Goal: Information Seeking & Learning: Learn about a topic

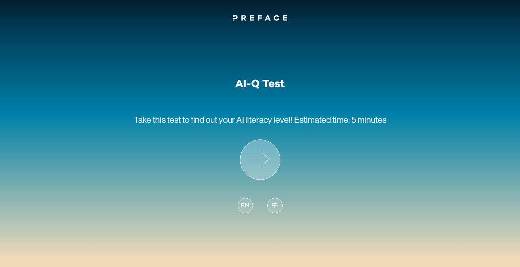
click at [259, 159] on icon at bounding box center [260, 160] width 40 height 40
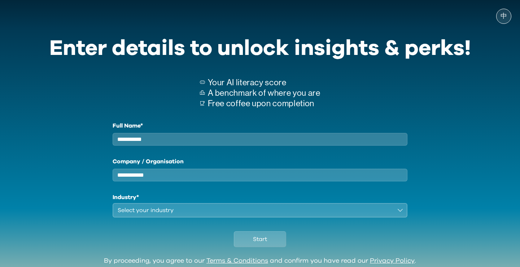
type input "**********"
click at [91, 213] on div "**********" at bounding box center [259, 169] width 421 height 96
click at [397, 180] on input "Company / Organisation" at bounding box center [260, 174] width 295 height 13
click at [400, 181] on input "Company / Organisation" at bounding box center [260, 174] width 295 height 13
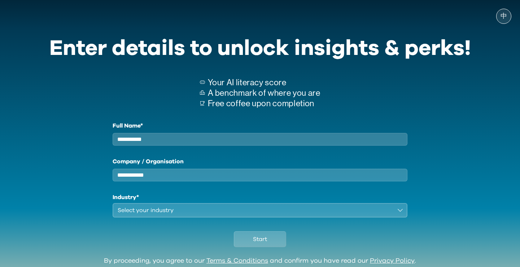
click at [400, 181] on input "Company / Organisation" at bounding box center [260, 174] width 295 height 13
click at [236, 181] on input "Company / Organisation" at bounding box center [260, 174] width 295 height 13
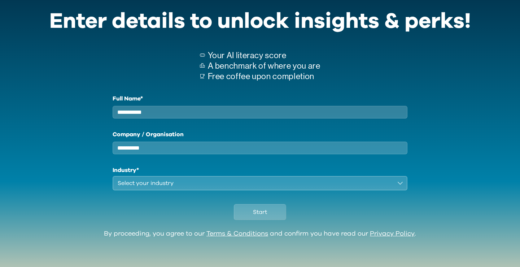
scroll to position [32, 0]
type input "**********"
click at [231, 184] on div "Select your industry" at bounding box center [255, 183] width 275 height 9
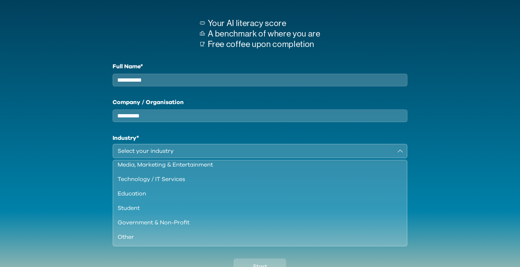
scroll to position [62, 0]
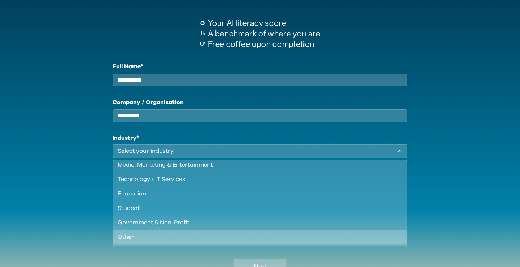
click at [183, 240] on div "Other" at bounding box center [256, 236] width 276 height 9
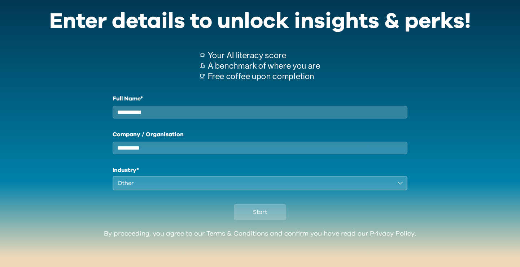
scroll to position [32, 0]
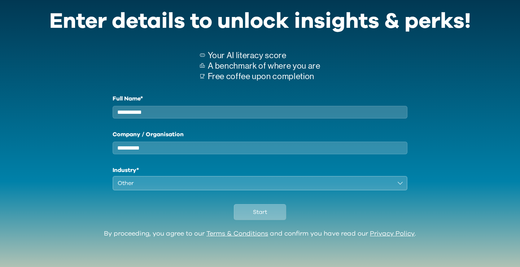
click at [259, 210] on span "Start" at bounding box center [260, 211] width 14 height 9
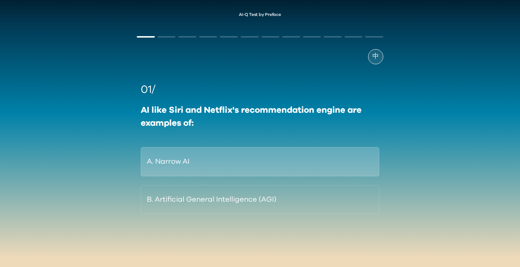
scroll to position [2, 0]
click at [257, 155] on button "A. Narrow AI" at bounding box center [260, 161] width 238 height 29
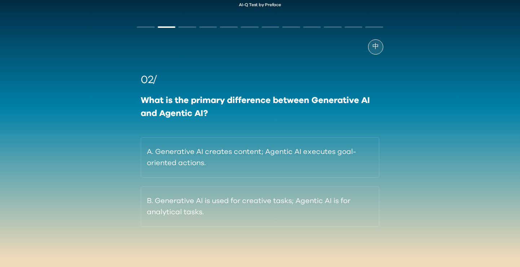
scroll to position [13, 0]
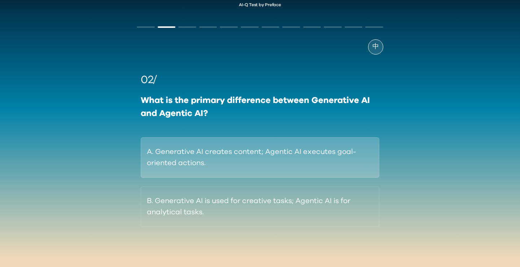
click at [316, 153] on button "A. Generative AI creates content; Agentic AI executes goal-oriented actions." at bounding box center [260, 157] width 238 height 40
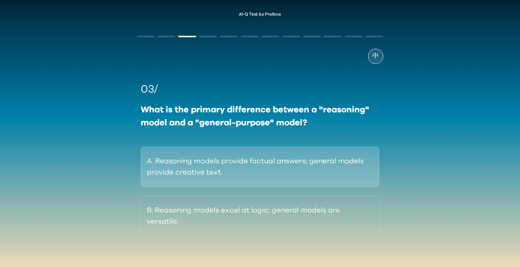
scroll to position [2, 0]
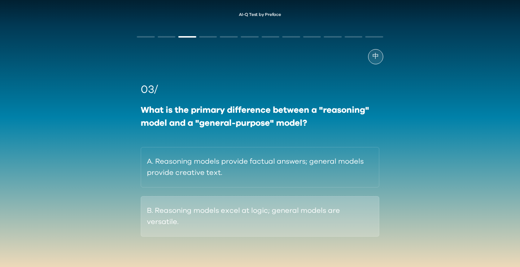
click at [293, 216] on button "B. Reasoning models excel at logic; general models are versatile." at bounding box center [260, 216] width 238 height 40
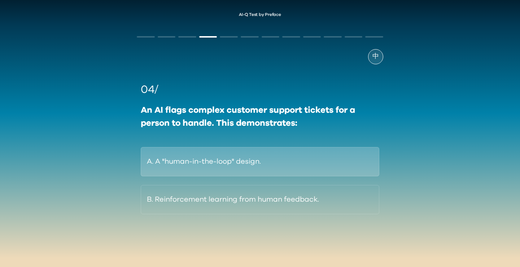
click at [286, 156] on button "A. A "human-in-the-loop" design." at bounding box center [260, 161] width 238 height 29
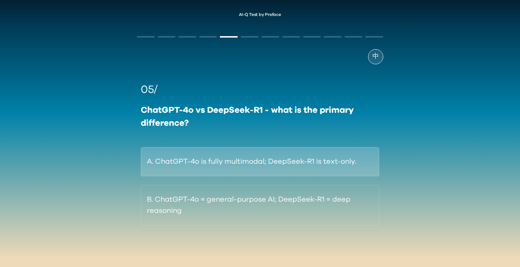
click at [288, 158] on button "A. ChatGPT-4o is fully multimodal; DeepSeek-R1 is text-only." at bounding box center [260, 161] width 238 height 29
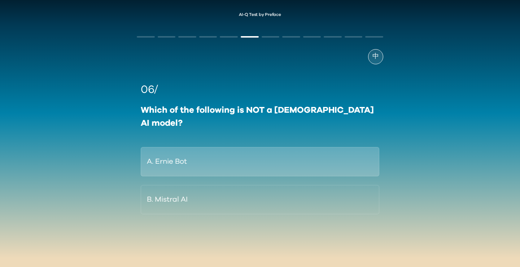
click at [255, 147] on button "A. Ernie Bot" at bounding box center [260, 161] width 238 height 29
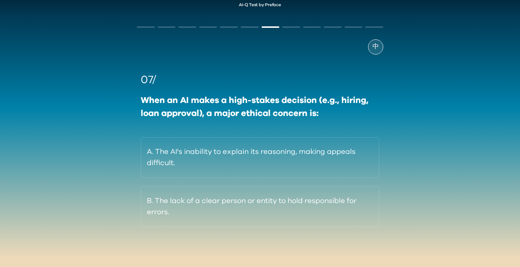
scroll to position [13, 0]
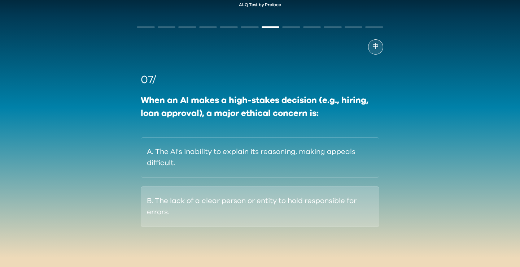
click at [264, 214] on button "B. The lack of a clear person or entity to hold responsible for errors." at bounding box center [260, 206] width 238 height 40
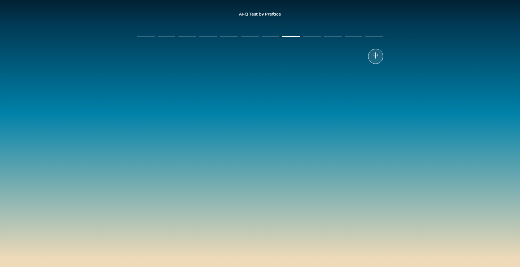
scroll to position [3, 0]
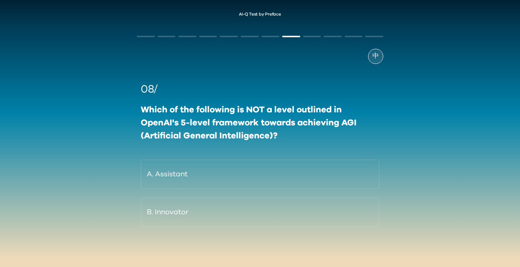
click at [264, 214] on button "B. Innovator" at bounding box center [260, 211] width 238 height 29
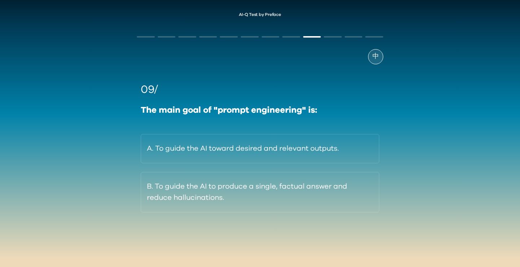
scroll to position [2, 0]
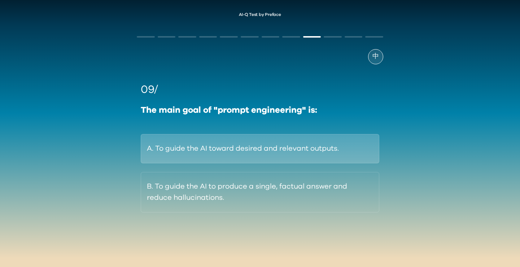
click at [298, 154] on button "A. To guide the AI toward desired and relevant outputs." at bounding box center [260, 148] width 238 height 29
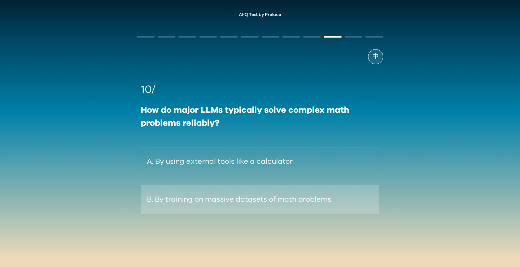
click at [347, 203] on button "B. By training on massive datasets of math problems." at bounding box center [260, 199] width 238 height 29
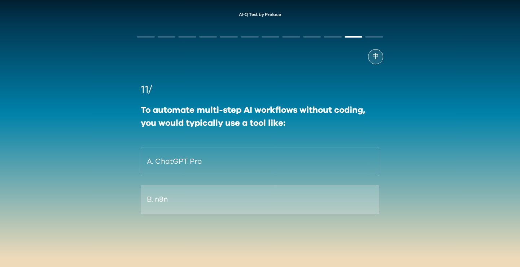
click at [200, 207] on button "B. n8n" at bounding box center [260, 199] width 238 height 29
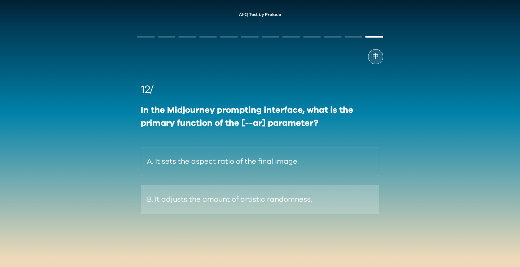
click at [285, 207] on button "B. It adjusts the amount of artistic randomness." at bounding box center [260, 199] width 238 height 29
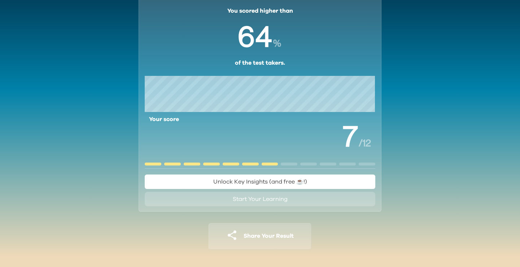
scroll to position [44, 0]
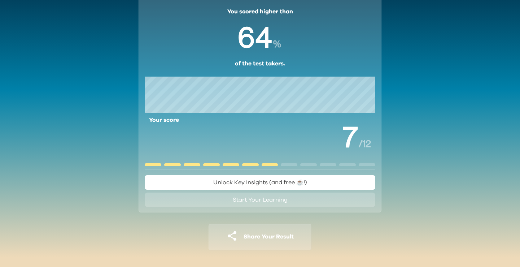
click at [273, 183] on span "Unlock Key Insights (and free ☕️!)" at bounding box center [260, 182] width 94 height 6
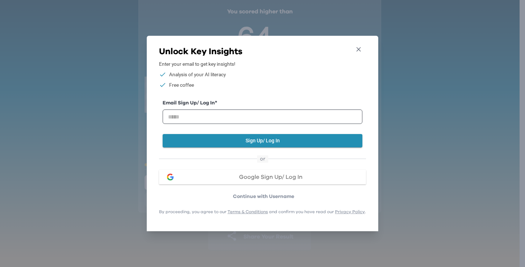
click at [360, 44] on button "Close" at bounding box center [358, 50] width 13 height 12
